Goal: Task Accomplishment & Management: Use online tool/utility

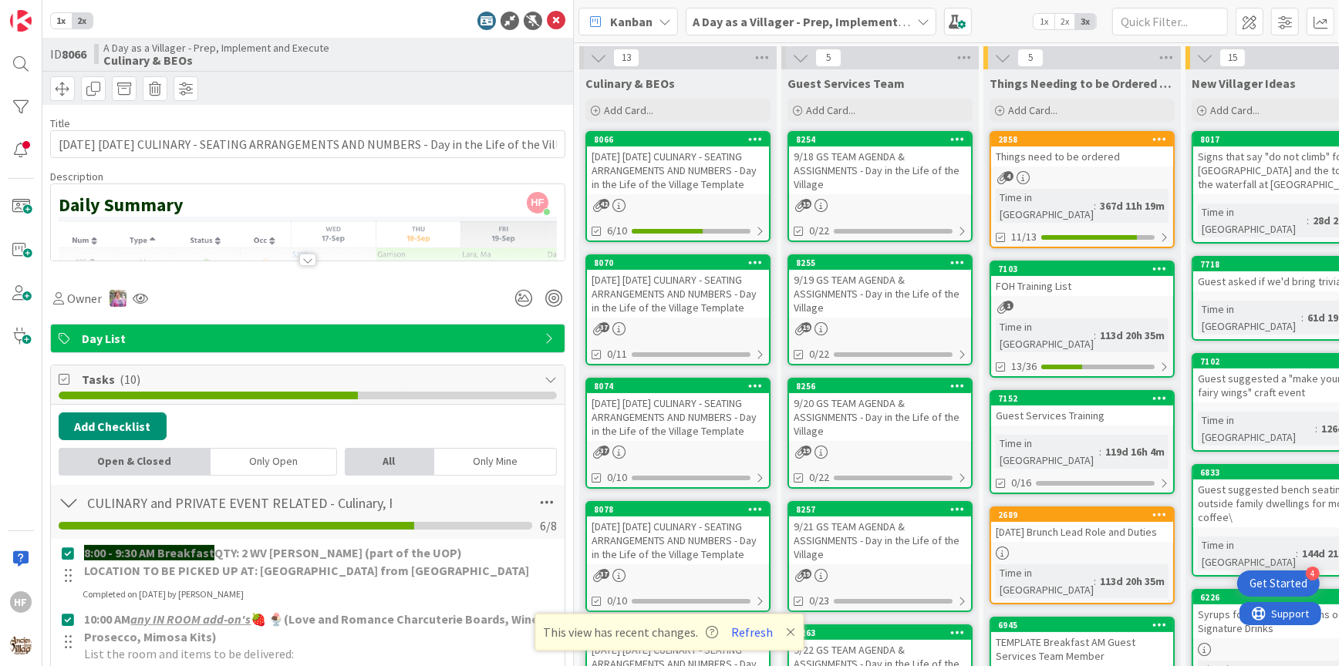
click at [330, 253] on div at bounding box center [308, 240] width 514 height 39
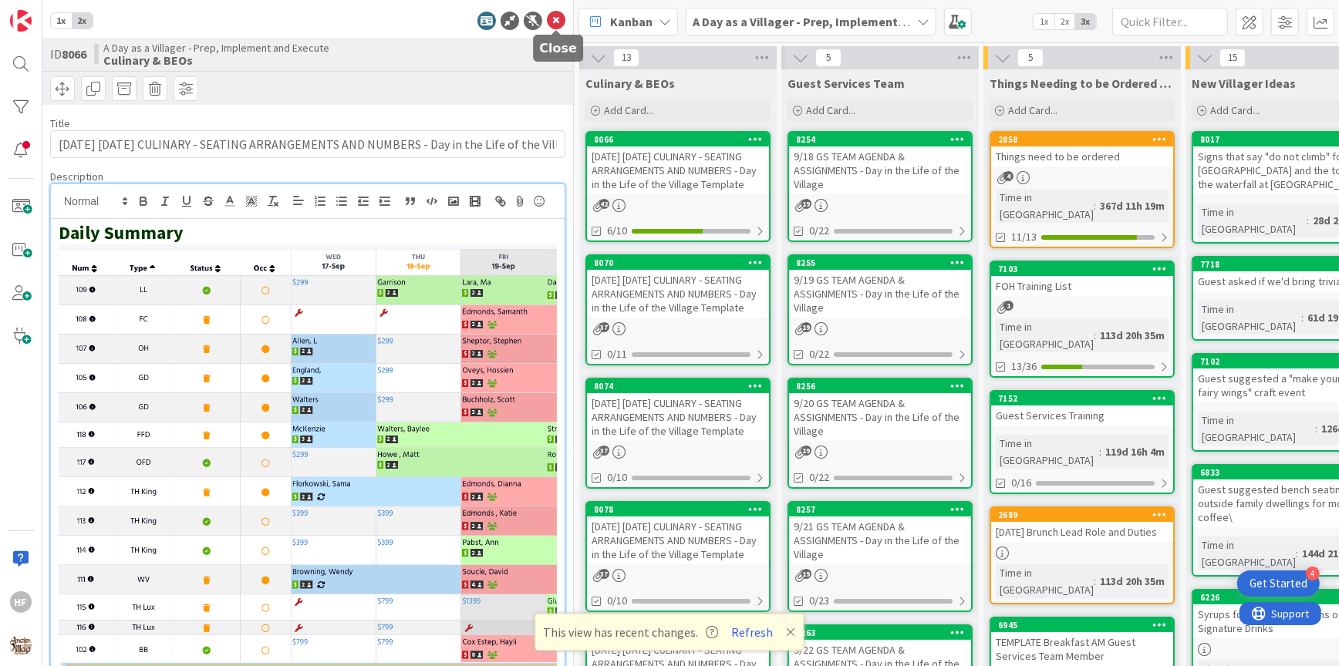
click at [553, 25] on icon at bounding box center [556, 21] width 19 height 19
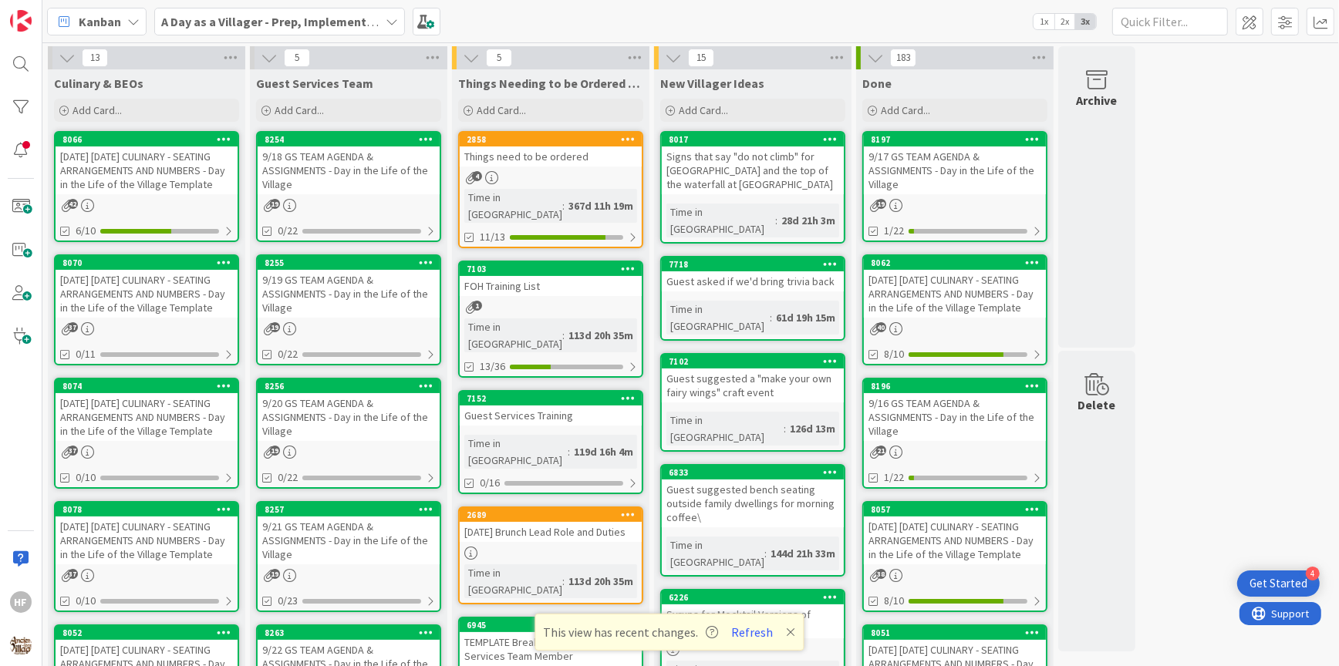
click at [167, 307] on div "[DATE] [DATE] CULINARY - SEATING ARRANGEMENTS AND NUMBERS - Day in the Life of …" at bounding box center [147, 294] width 182 height 48
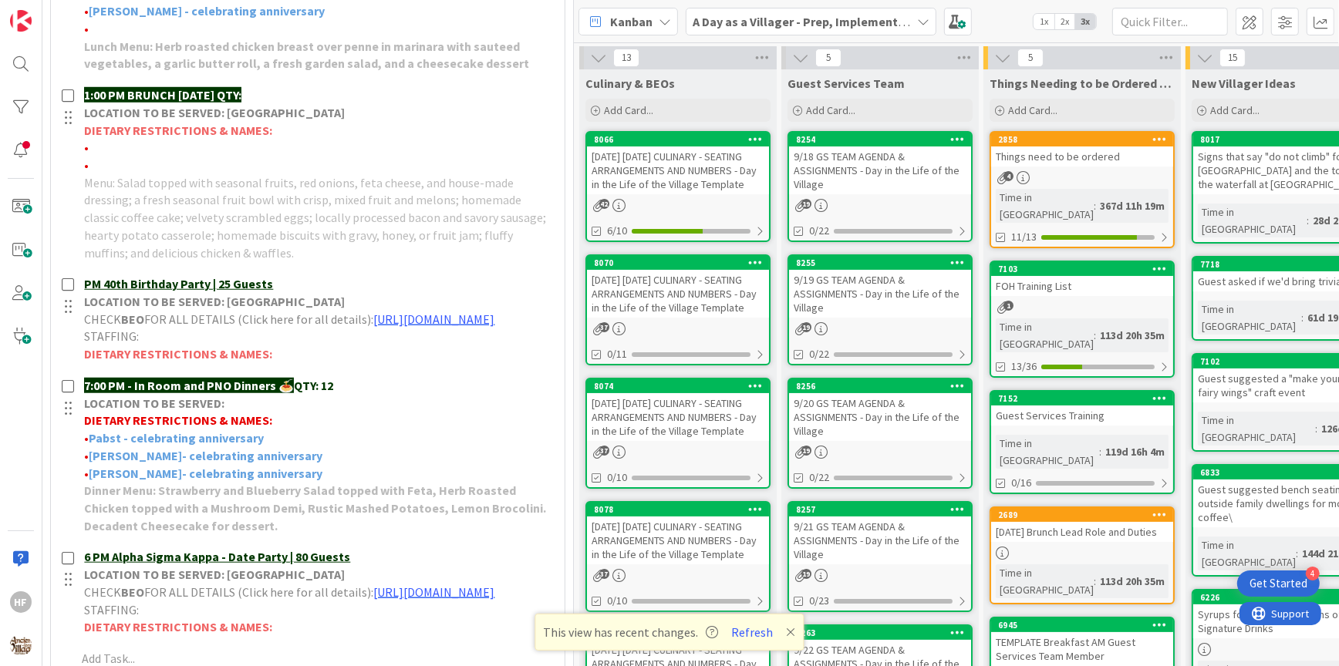
scroll to position [1060, 0]
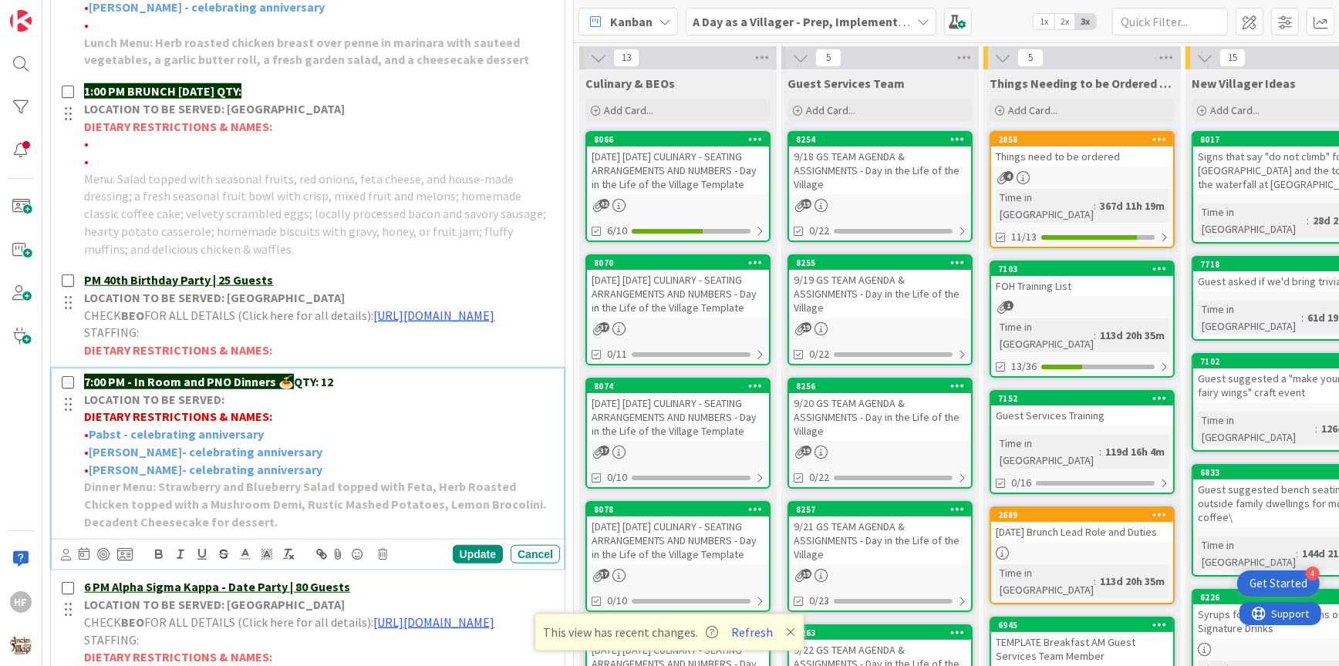
click at [352, 383] on div "7:00 PM - In Room and PNO Dinners 🍝 QTY: 12 LOCATION TO BE SERVED: DIETARY REST…" at bounding box center [319, 452] width 482 height 167
click at [354, 391] on p "7:00 PM - In Room and PNO Dinners 🍝 QTY: 12" at bounding box center [319, 382] width 470 height 18
click at [481, 562] on div "Update" at bounding box center [478, 554] width 50 height 19
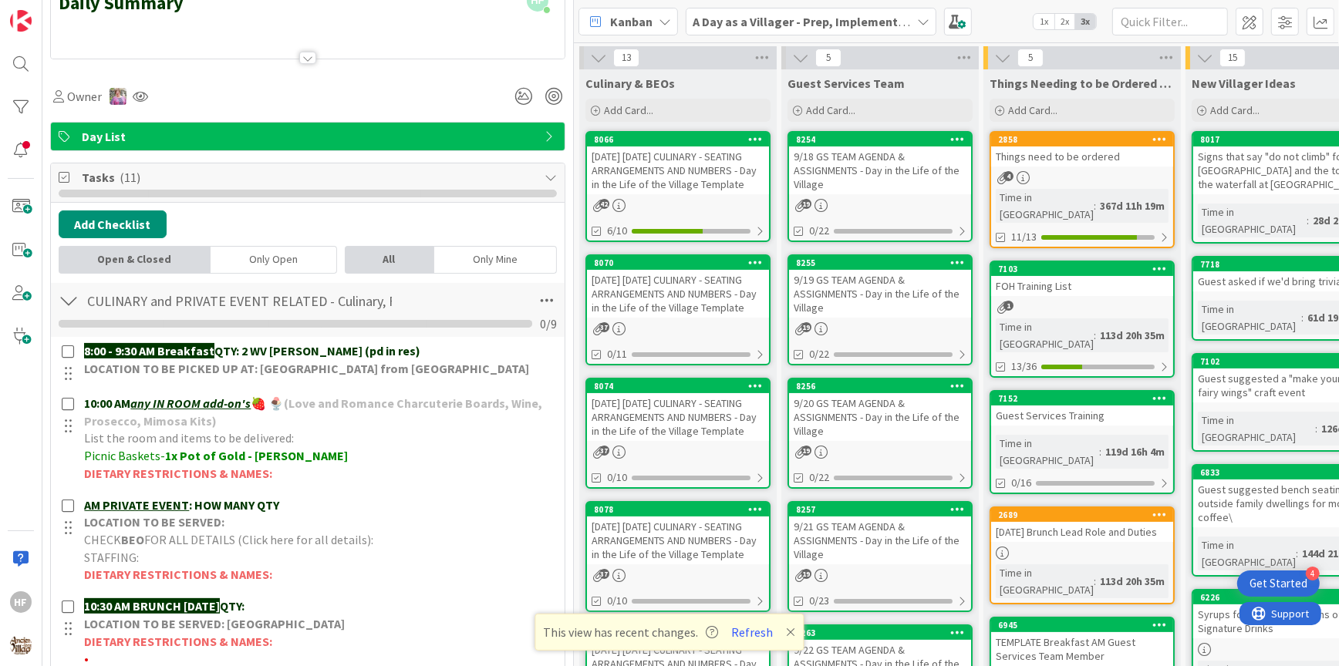
scroll to position [0, 0]
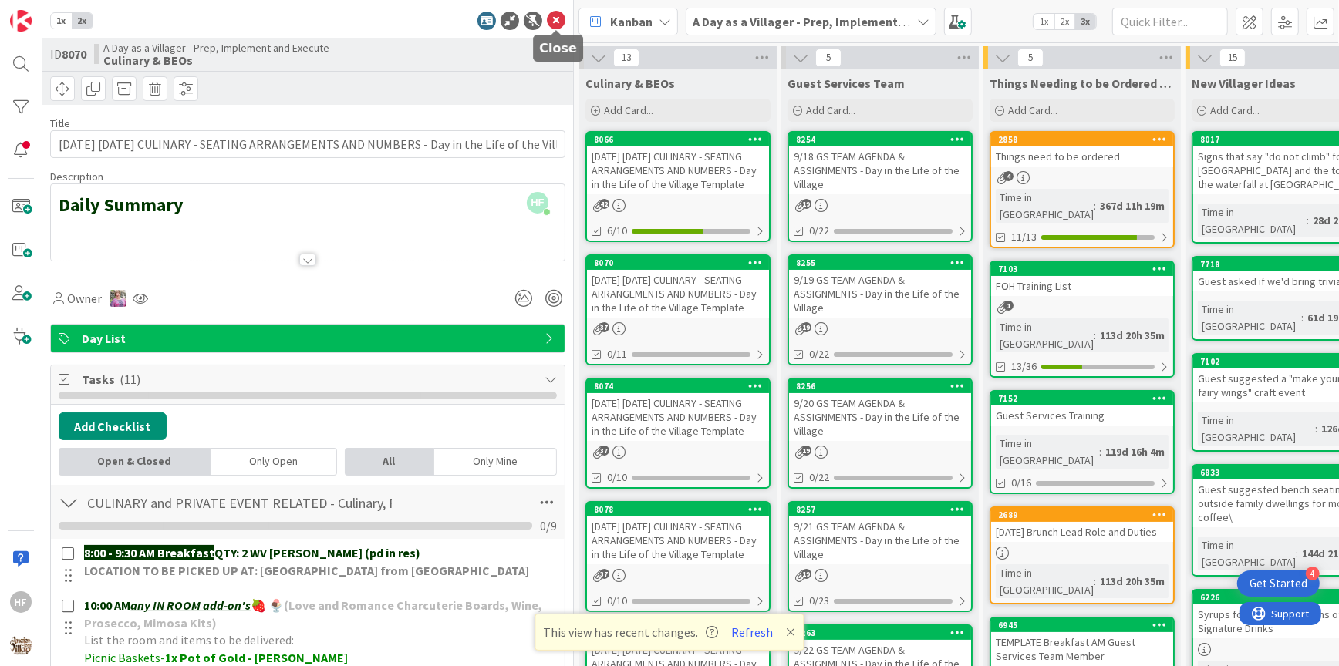
click at [553, 23] on icon at bounding box center [556, 21] width 19 height 19
